Goal: Task Accomplishment & Management: Use online tool/utility

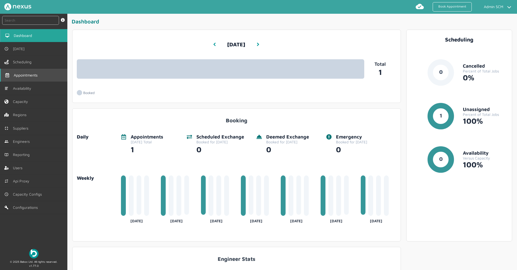
click at [37, 75] on span "Appointments" at bounding box center [27, 75] width 26 height 4
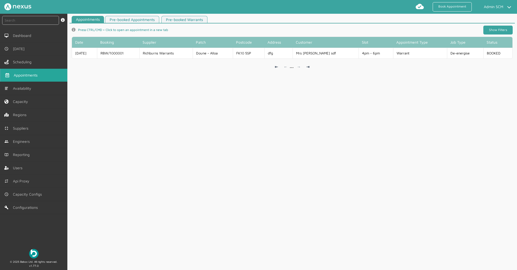
click at [500, 26] on link "Show Filters" at bounding box center [497, 30] width 29 height 9
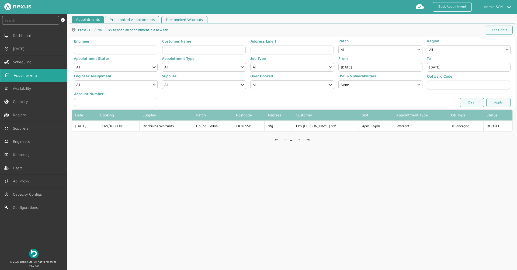
click at [365, 65] on input "[DATE]" at bounding box center [380, 67] width 84 height 9
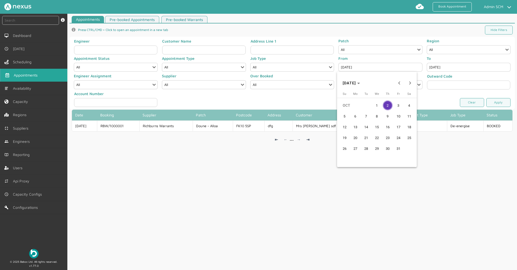
click at [375, 105] on span "1" at bounding box center [377, 105] width 10 height 10
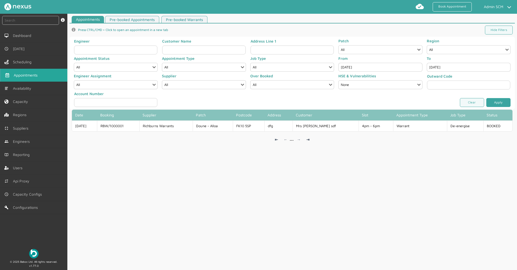
click at [495, 99] on link "Apply" at bounding box center [498, 102] width 24 height 9
click at [372, 67] on input "[DATE]" at bounding box center [380, 67] width 84 height 9
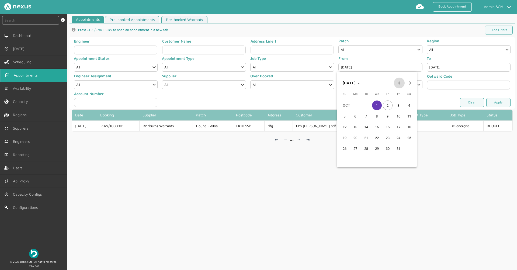
click at [404, 82] on span "Previous month" at bounding box center [399, 83] width 11 height 11
click at [366, 148] on span "23" at bounding box center [366, 149] width 10 height 10
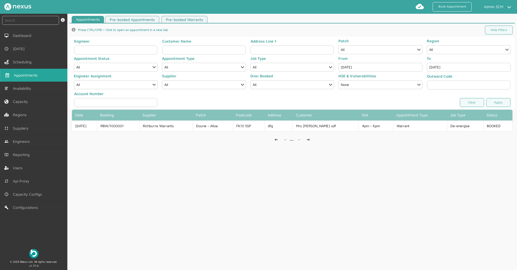
type input "[DATE]"
click at [499, 102] on link "Apply" at bounding box center [498, 102] width 24 height 9
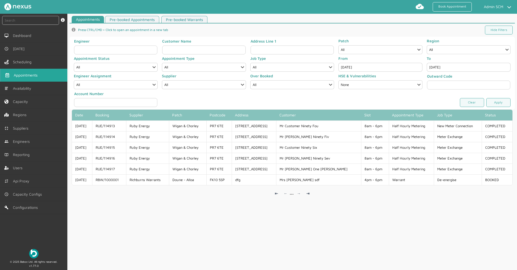
click at [364, 227] on div "Appointments Pre-booked Appointments Pre-booked Warrants info icon Press CTRL/C…" at bounding box center [292, 144] width 450 height 256
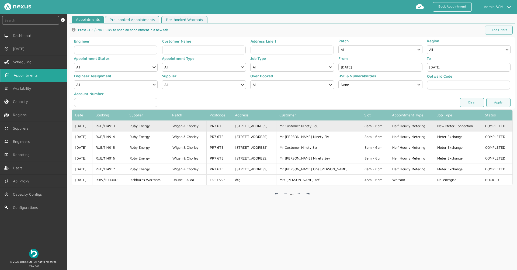
click at [192, 124] on td "Wigan & Chorley" at bounding box center [187, 125] width 37 height 11
click at [361, 125] on td "8am - 6pm" at bounding box center [375, 125] width 28 height 11
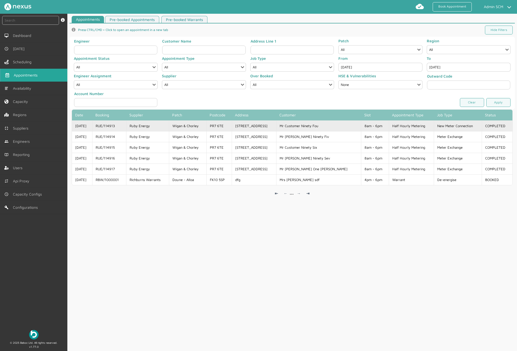
click at [168, 124] on td "Ruby Energy" at bounding box center [147, 125] width 43 height 11
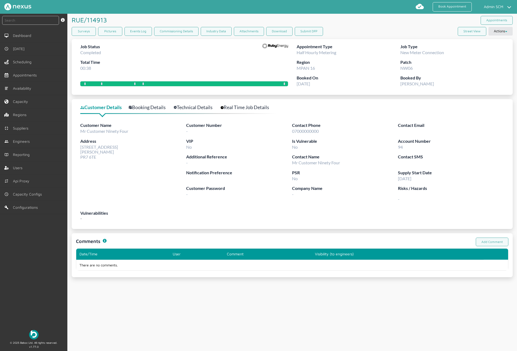
click at [207, 270] on div "RUE/114913 ️️️ Appointments Surveys Pictures Events Log Commissioning Details I…" at bounding box center [292, 182] width 450 height 337
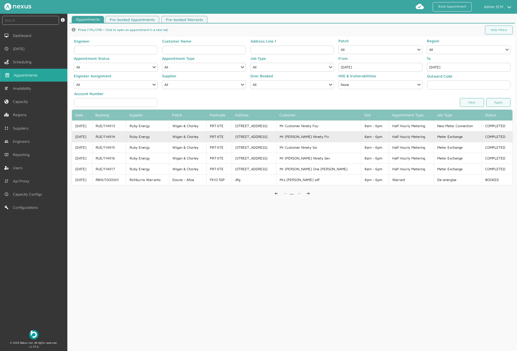
click at [158, 140] on td "Ruby Energy" at bounding box center [147, 136] width 43 height 11
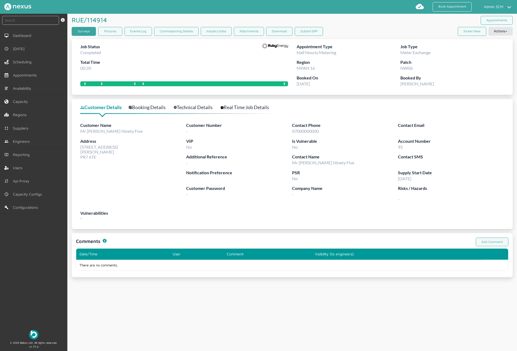
click at [94, 30] on link "Surveys" at bounding box center [84, 31] width 24 height 9
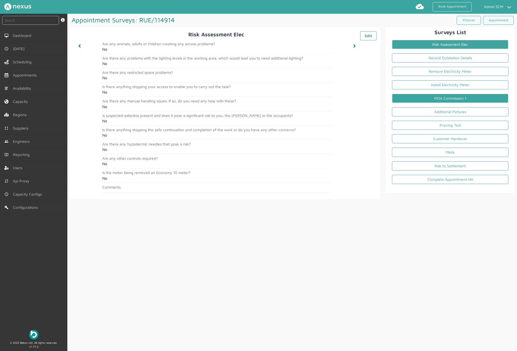
click at [466, 99] on link "MOA Commission 1" at bounding box center [450, 98] width 116 height 9
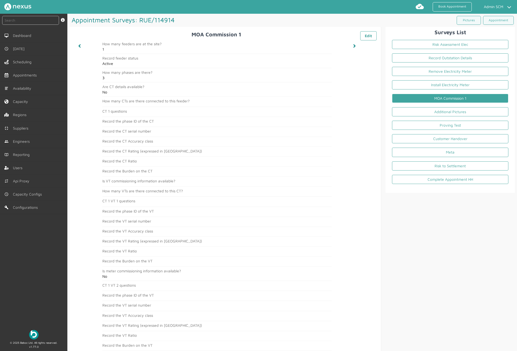
click at [207, 20] on h1 "Appointment Surveys: RUE/114914 ️️️" at bounding box center [180, 20] width 223 height 12
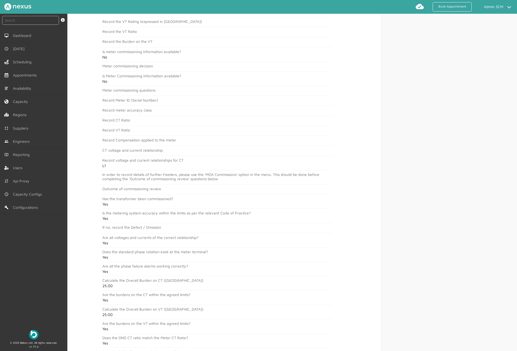
scroll to position [1108, 0]
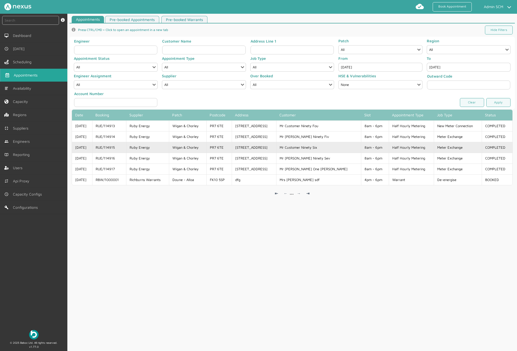
click at [116, 150] on td "RUE/114915" at bounding box center [109, 147] width 34 height 11
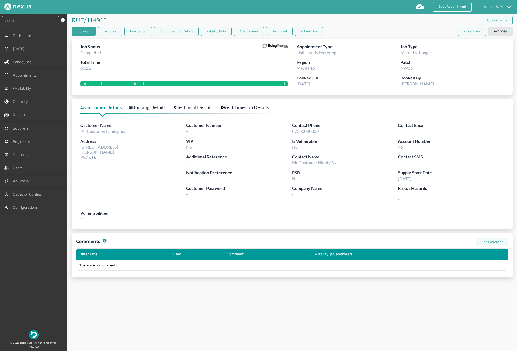
click at [79, 29] on link "Surveys" at bounding box center [84, 31] width 24 height 9
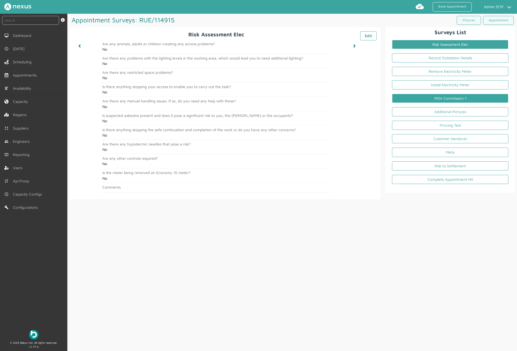
click at [454, 101] on link "MOA Commission 1" at bounding box center [450, 98] width 116 height 9
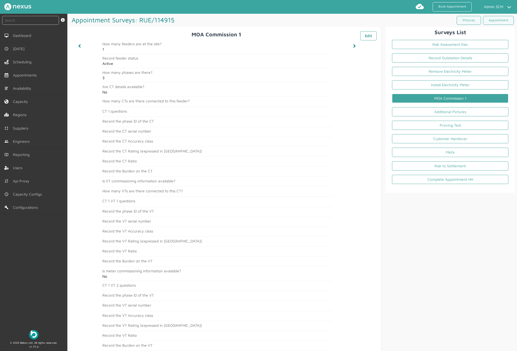
click at [190, 22] on h1 "Appointment Surveys: RUE/114915 ️️️" at bounding box center [180, 20] width 223 height 12
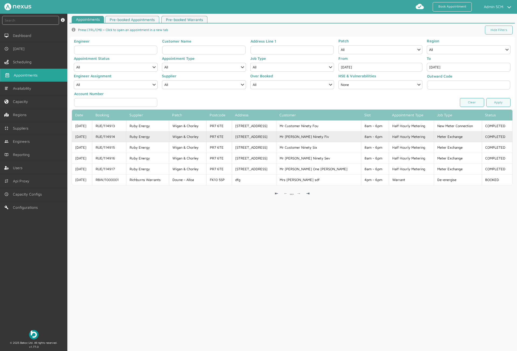
click at [169, 137] on td "Ruby Energy" at bounding box center [147, 136] width 43 height 11
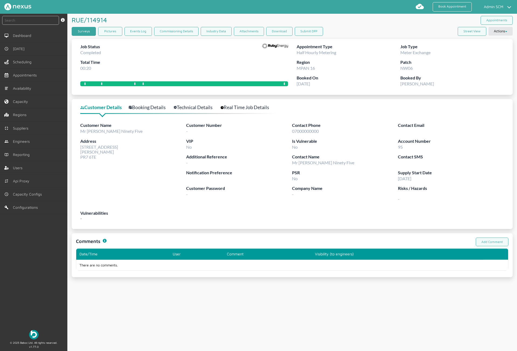
click at [87, 32] on link "Surveys" at bounding box center [84, 31] width 24 height 9
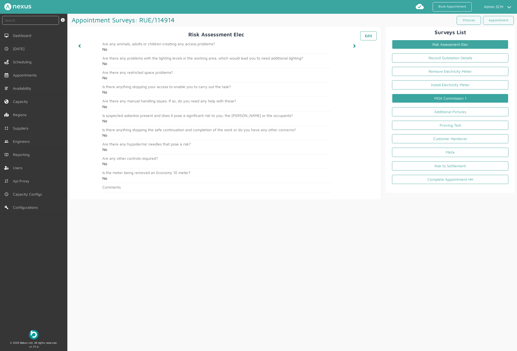
click at [481, 98] on link "MOA Commission 1" at bounding box center [450, 98] width 116 height 9
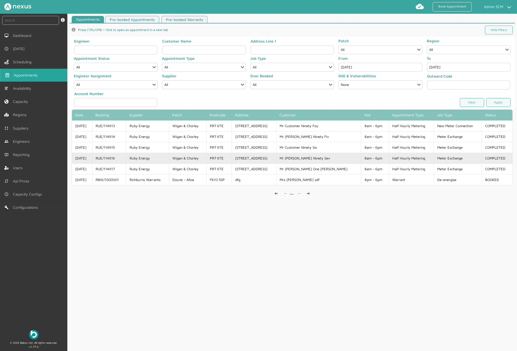
click at [122, 162] on td "RUE/114916" at bounding box center [109, 158] width 34 height 11
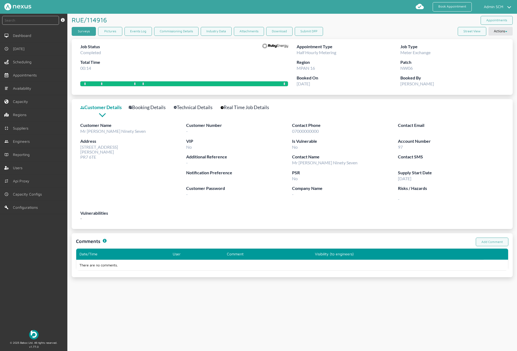
click at [79, 27] on link "Surveys" at bounding box center [84, 31] width 24 height 9
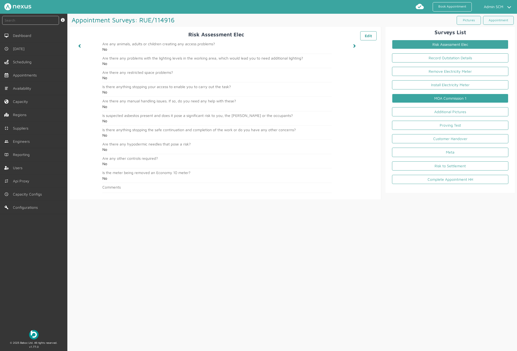
click at [457, 96] on link "MOA Commission 1" at bounding box center [450, 98] width 116 height 9
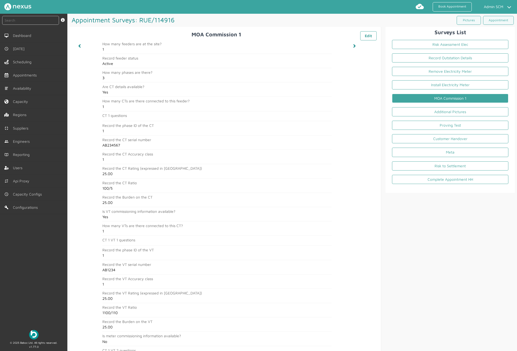
click at [207, 19] on h1 "Appointment Surveys: RUE/114916 ️️️" at bounding box center [180, 20] width 223 height 12
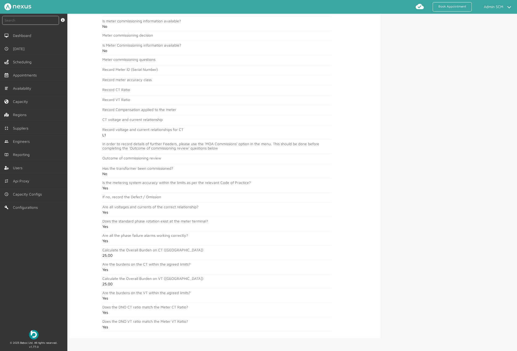
scroll to position [1173, 0]
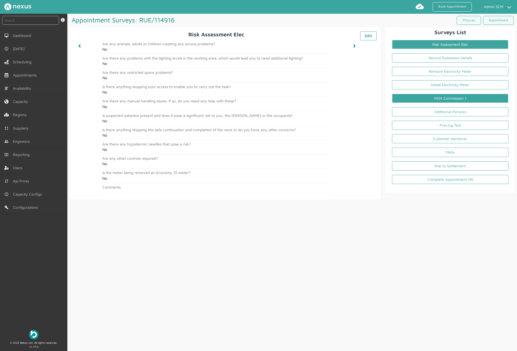
click at [471, 96] on link "MOA Commission 1" at bounding box center [450, 98] width 116 height 9
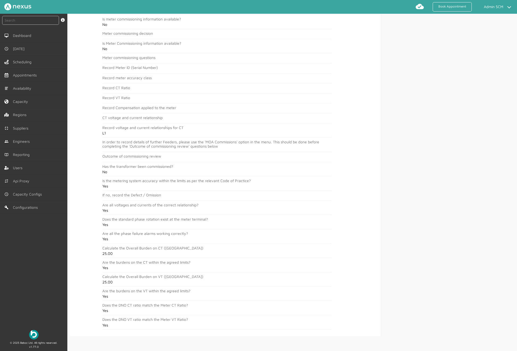
scroll to position [1173, 0]
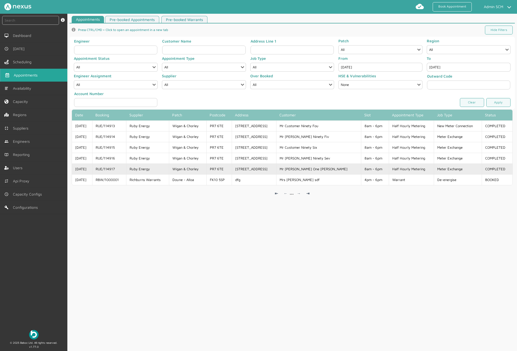
click at [109, 170] on td "RUE/114917" at bounding box center [109, 168] width 34 height 11
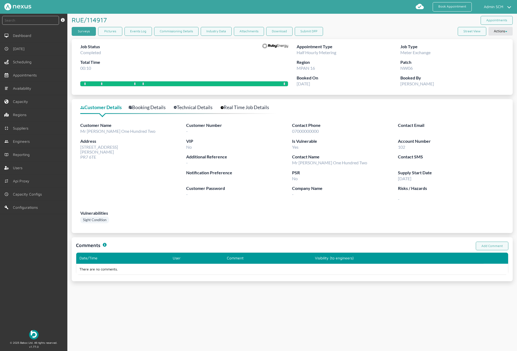
click at [89, 30] on link "Surveys" at bounding box center [84, 31] width 24 height 9
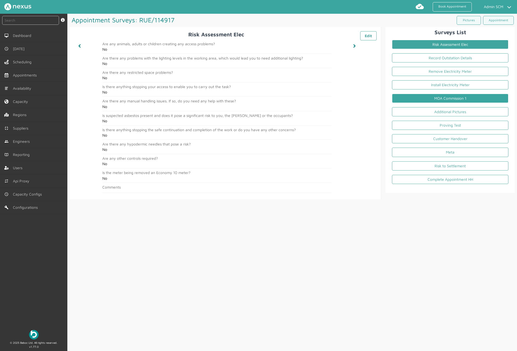
click at [478, 96] on link "MOA Commission 1" at bounding box center [450, 98] width 116 height 9
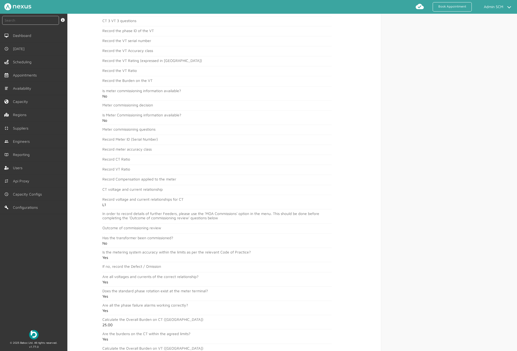
scroll to position [1108, 0]
